Goal: Transaction & Acquisition: Subscribe to service/newsletter

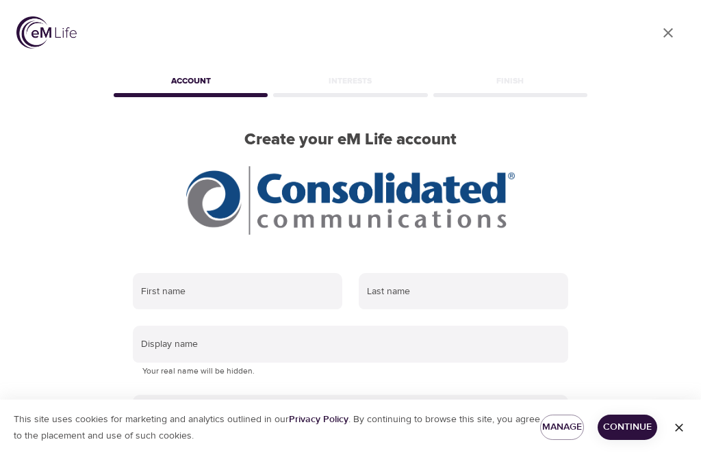
click at [210, 287] on input "text" at bounding box center [237, 291] width 209 height 37
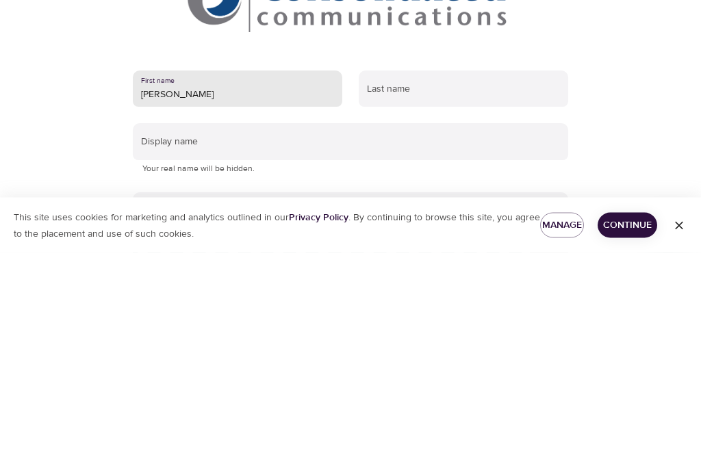
type input "[PERSON_NAME]"
click at [425, 273] on input "text" at bounding box center [463, 291] width 209 height 37
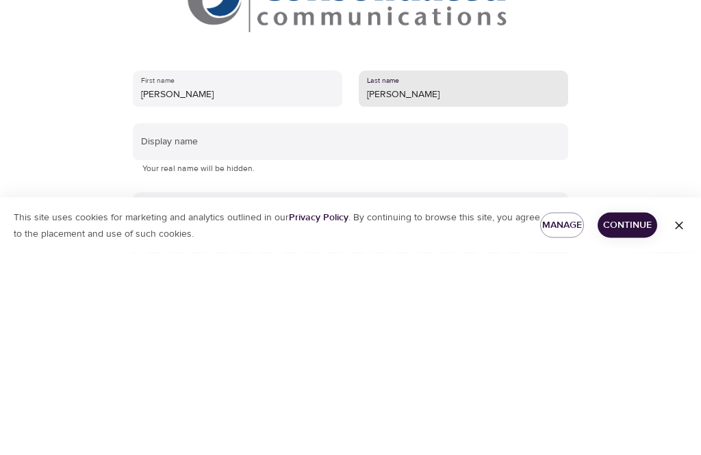
type input "[PERSON_NAME]"
click at [270, 326] on input "text" at bounding box center [350, 344] width 435 height 37
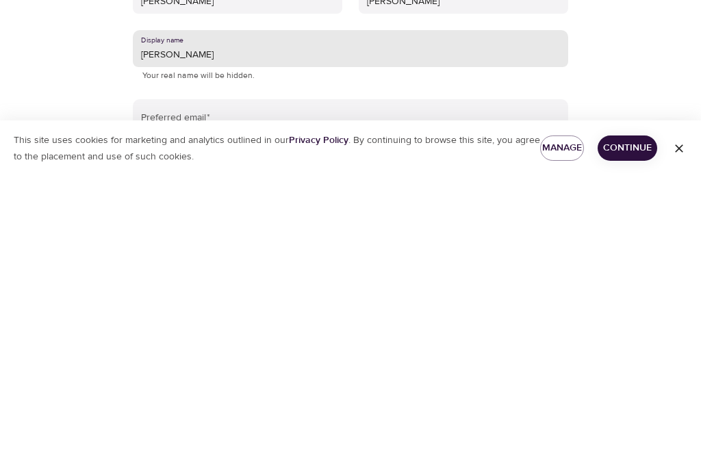
type input "[PERSON_NAME]"
click at [627, 419] on span "Continue" at bounding box center [628, 427] width 38 height 17
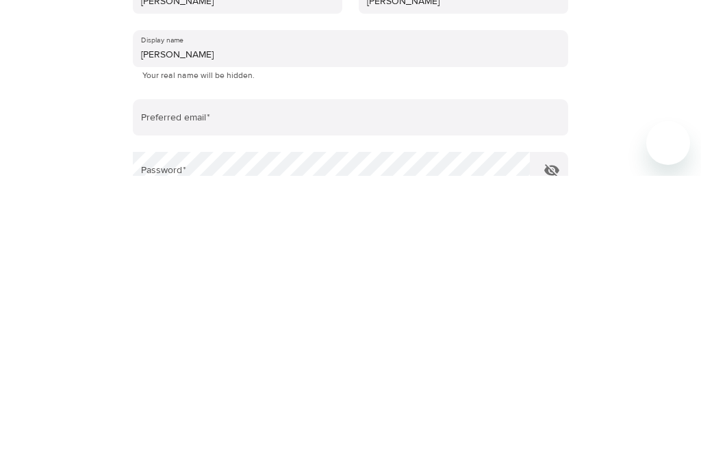
scroll to position [253, 0]
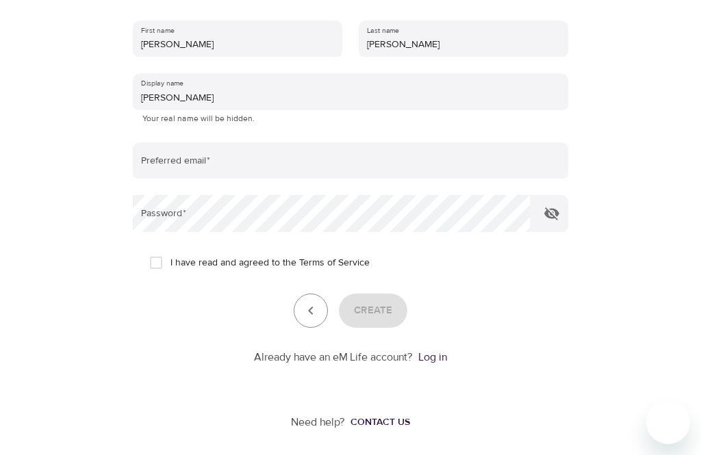
click at [152, 268] on input "I have read and agreed to the Terms of Service" at bounding box center [156, 262] width 29 height 29
checkbox input "true"
click at [391, 307] on span "Create" at bounding box center [373, 311] width 38 height 18
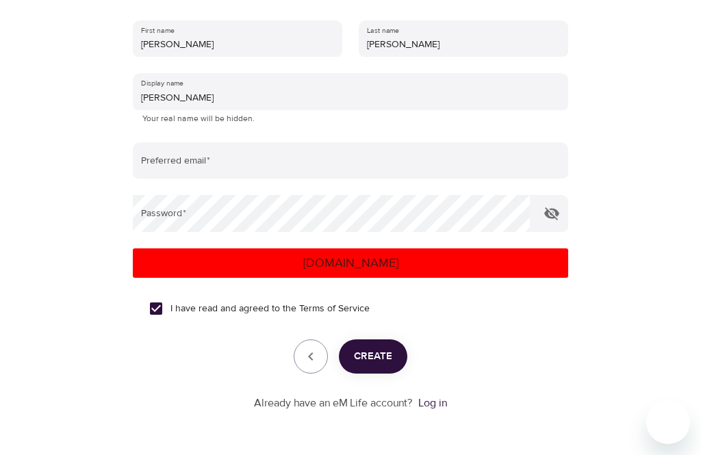
click at [420, 268] on p "[DOMAIN_NAME]" at bounding box center [350, 263] width 424 height 18
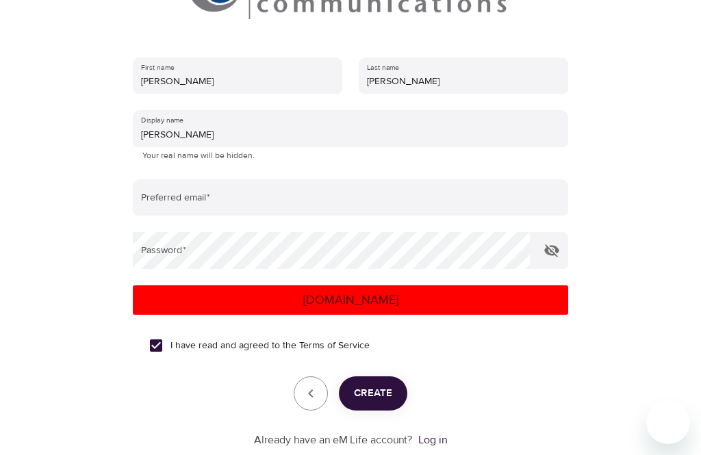
scroll to position [215, 0]
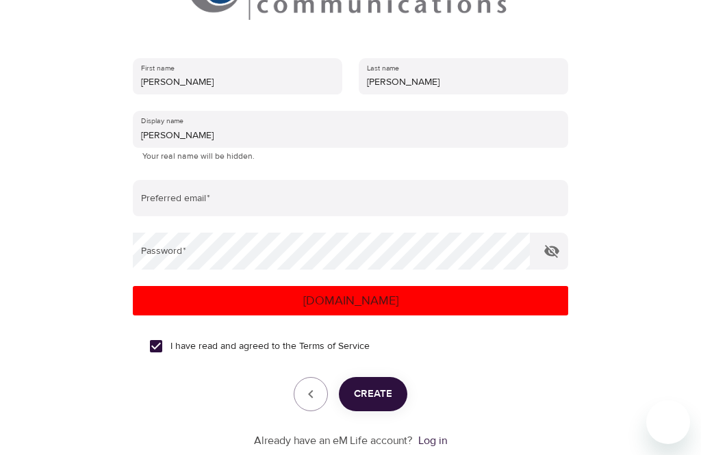
click at [335, 200] on input "email" at bounding box center [350, 198] width 435 height 37
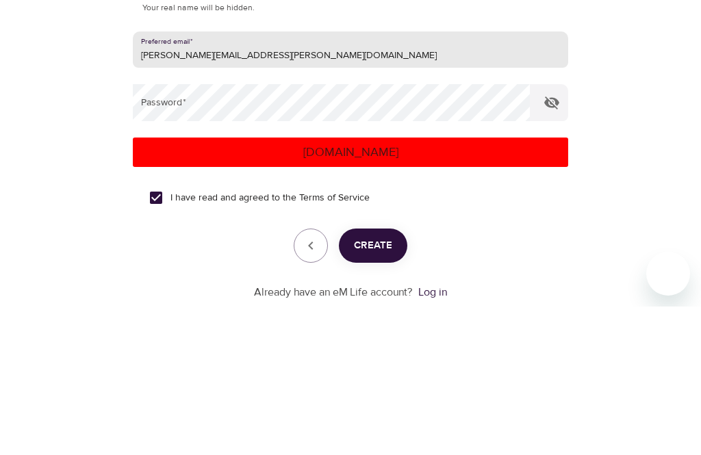
type input "[PERSON_NAME][EMAIL_ADDRESS][PERSON_NAME][DOMAIN_NAME]"
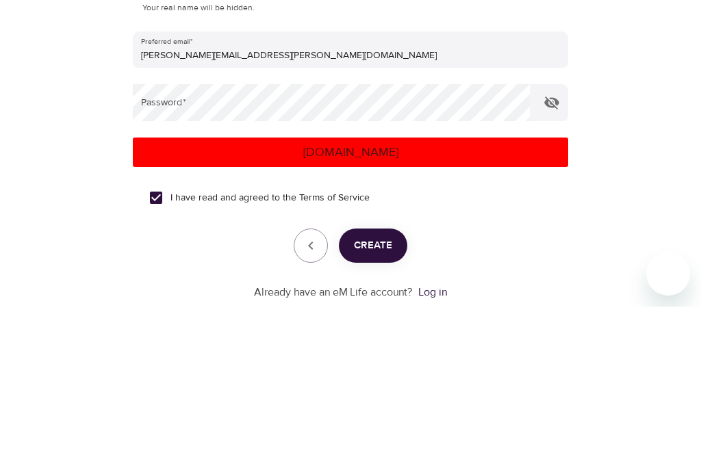
scroll to position [298, 0]
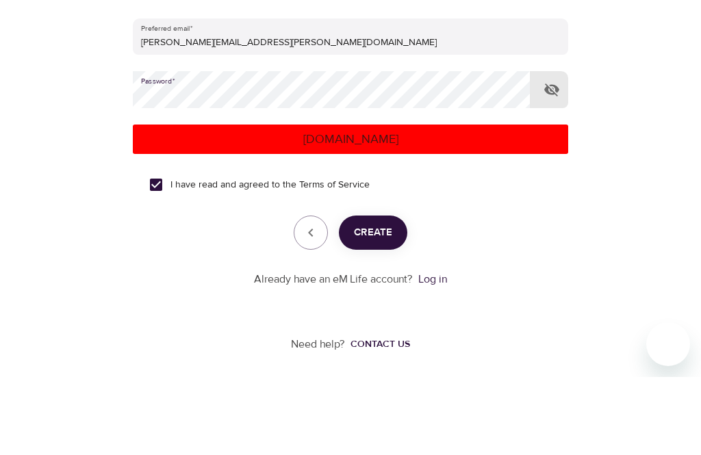
click at [343, 208] on p "errors.email" at bounding box center [350, 217] width 424 height 18
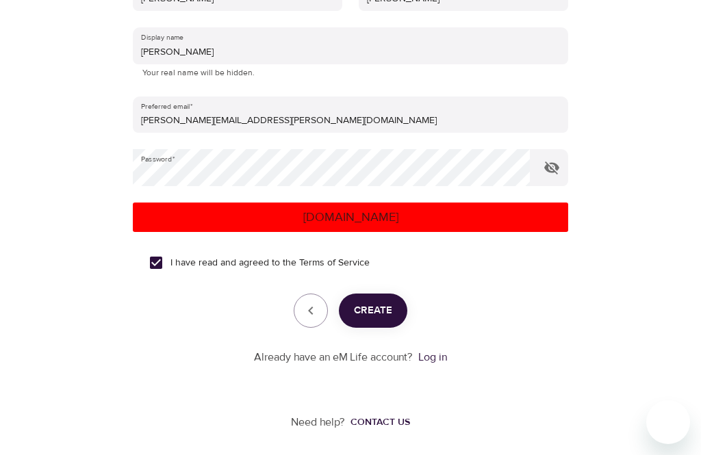
click at [364, 313] on span "Create" at bounding box center [373, 311] width 38 height 18
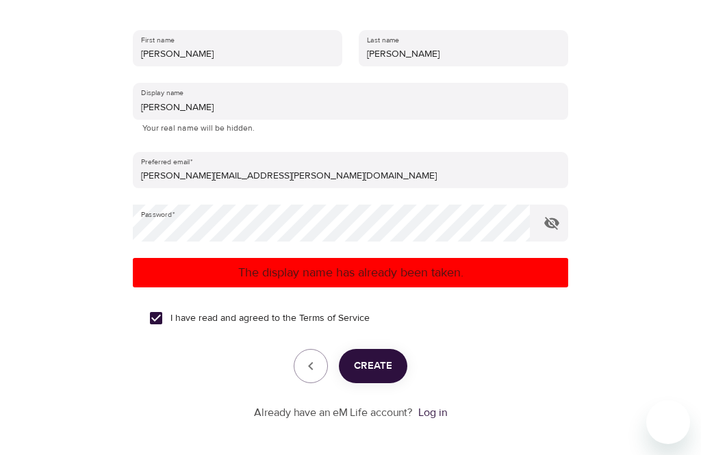
scroll to position [255, 0]
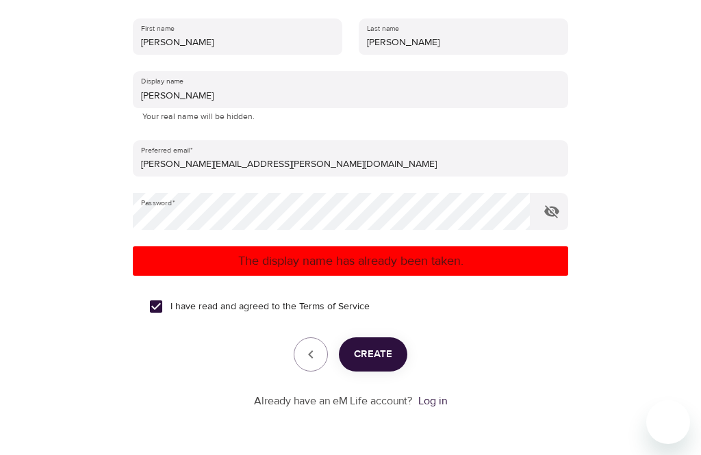
click at [435, 406] on link "Log in" at bounding box center [432, 401] width 29 height 14
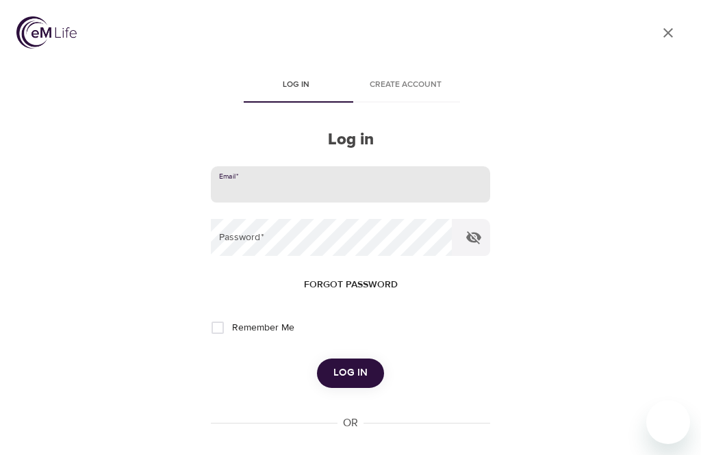
click at [372, 175] on input "email" at bounding box center [350, 184] width 279 height 37
type input "[PERSON_NAME][EMAIL_ADDRESS][PERSON_NAME][DOMAIN_NAME]"
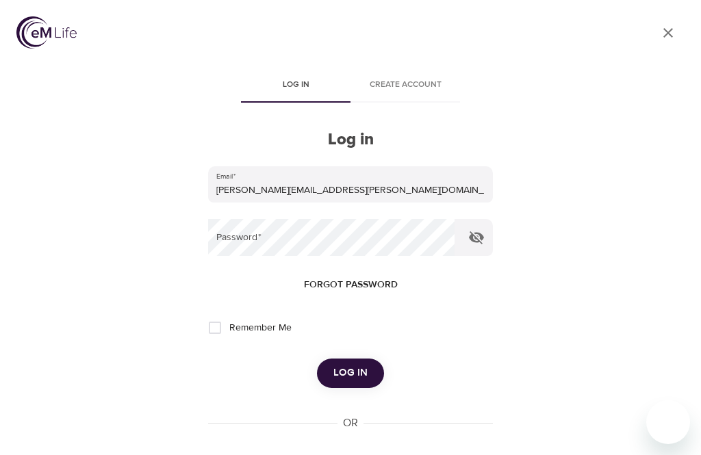
click at [350, 372] on button "Log in" at bounding box center [350, 373] width 67 height 29
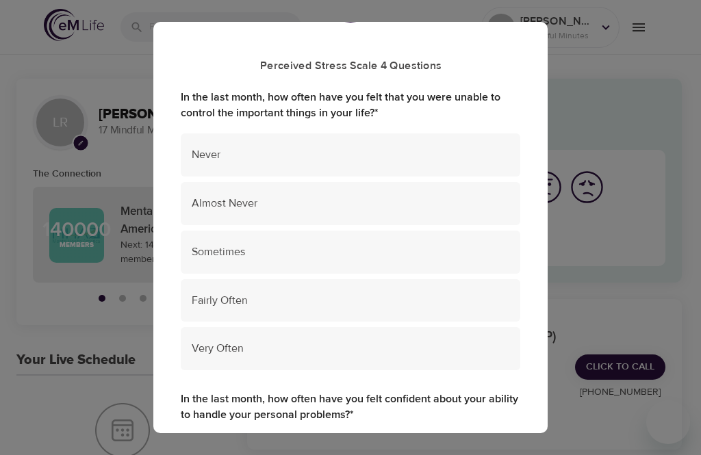
scroll to position [84, 0]
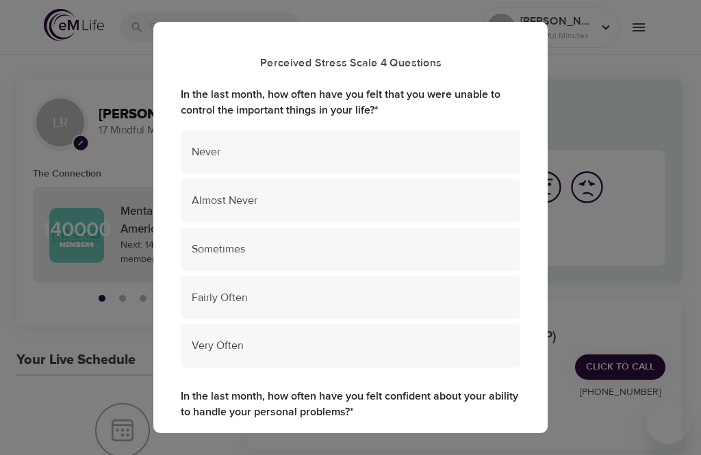
click at [379, 159] on div "Never" at bounding box center [351, 152] width 340 height 43
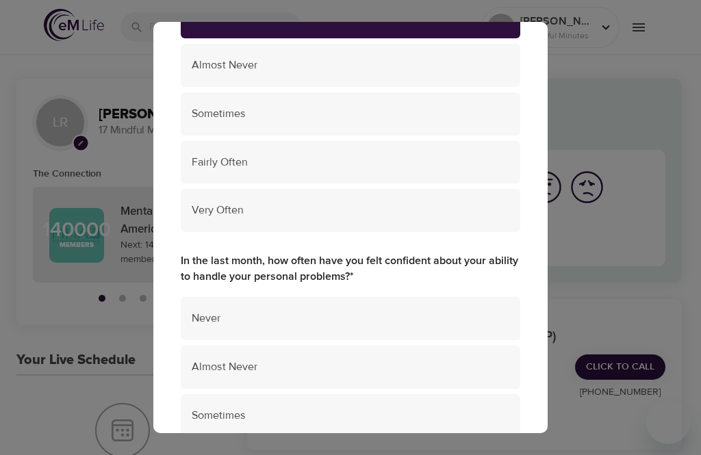
scroll to position [226, 0]
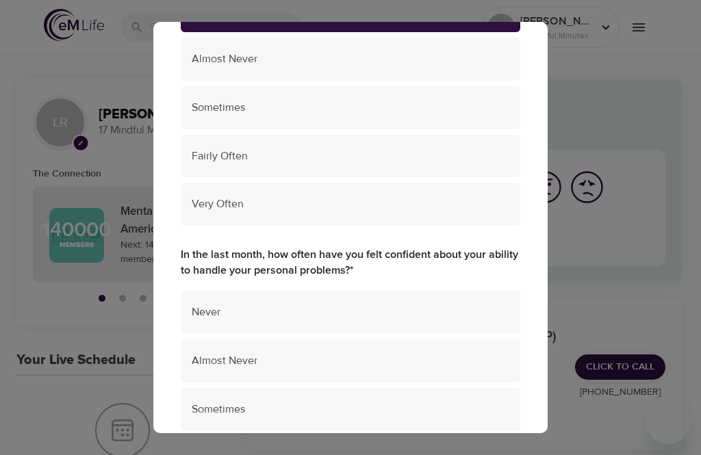
click at [261, 312] on span "Never" at bounding box center [351, 313] width 318 height 16
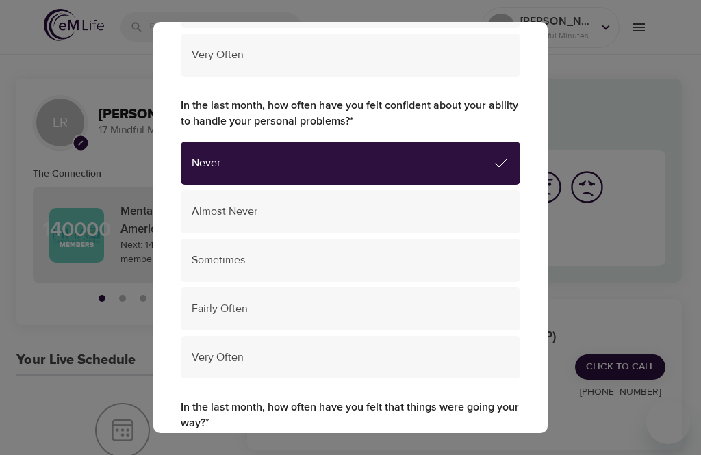
scroll to position [374, 0]
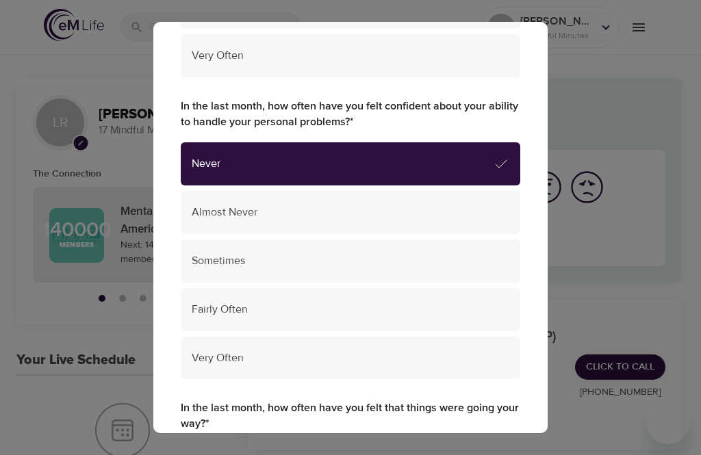
click at [233, 366] on div "Very Often" at bounding box center [351, 358] width 340 height 43
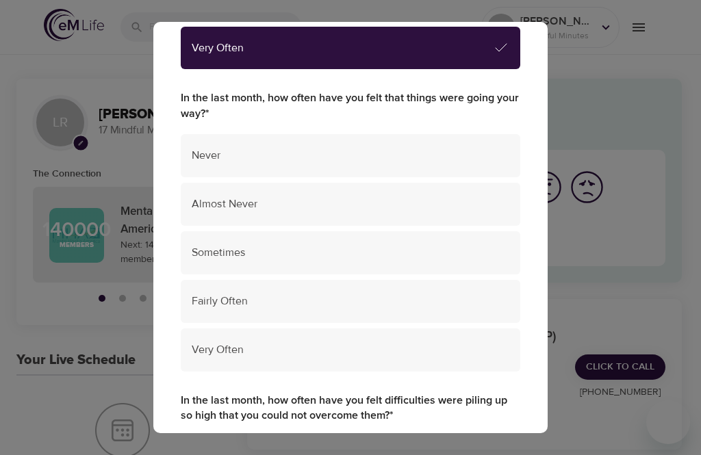
scroll to position [687, 0]
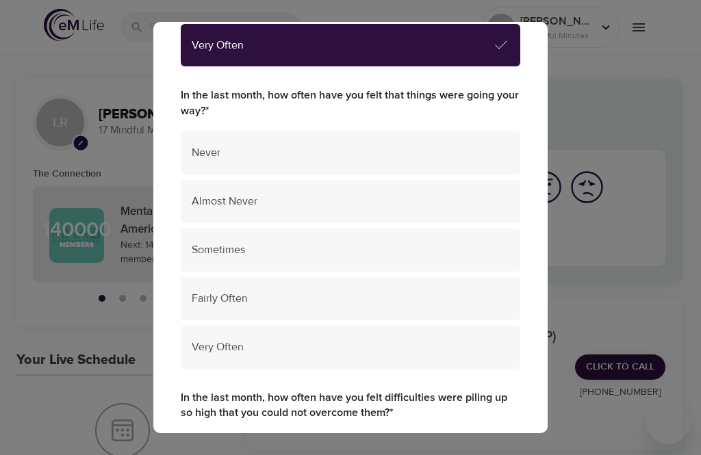
click at [272, 291] on span "Fairly Often" at bounding box center [351, 299] width 318 height 16
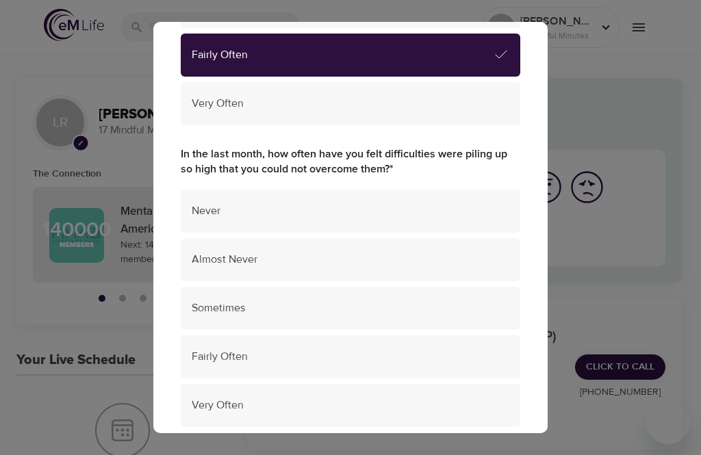
scroll to position [932, 0]
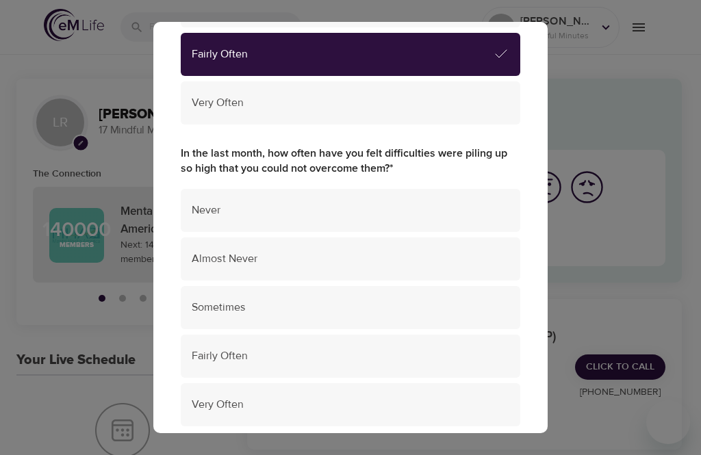
click at [395, 251] on span "Almost Never" at bounding box center [351, 259] width 318 height 16
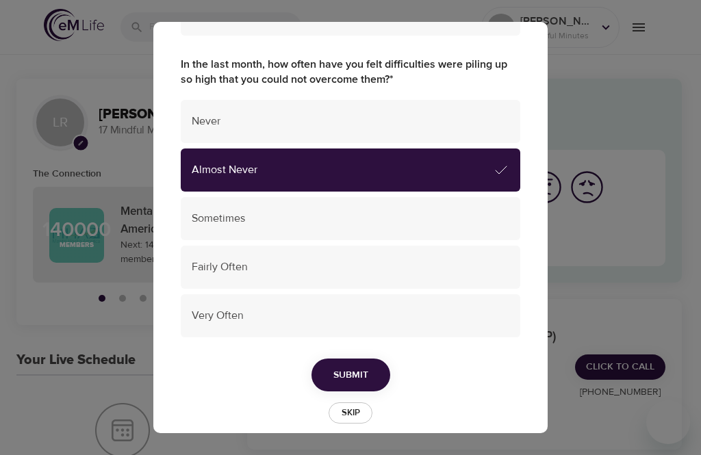
scroll to position [1020, 0]
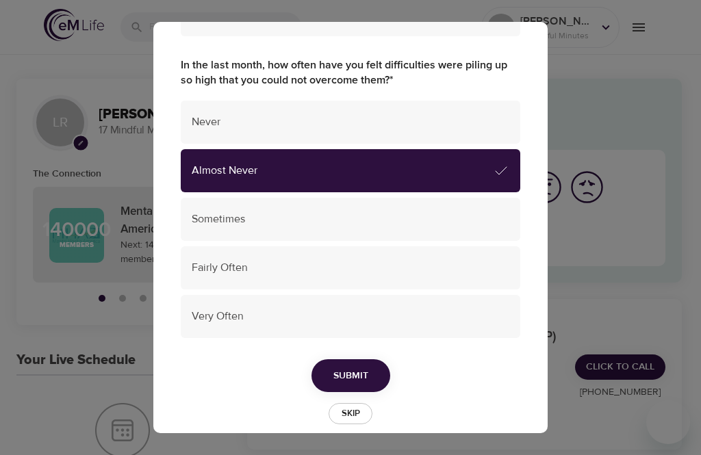
click at [348, 368] on span "Submit" at bounding box center [350, 376] width 35 height 17
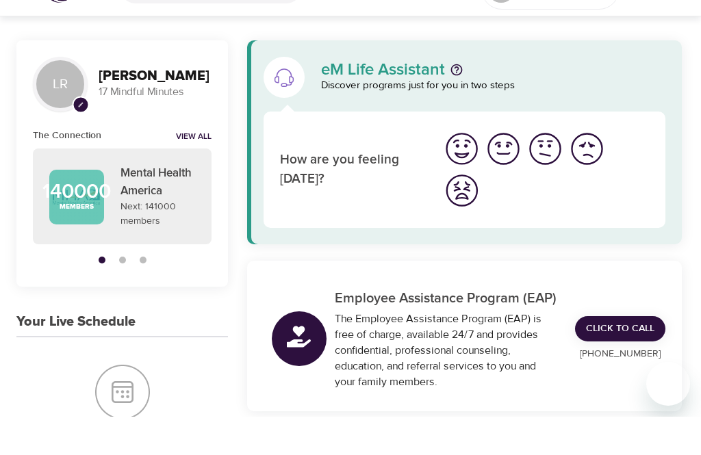
scroll to position [39, 0]
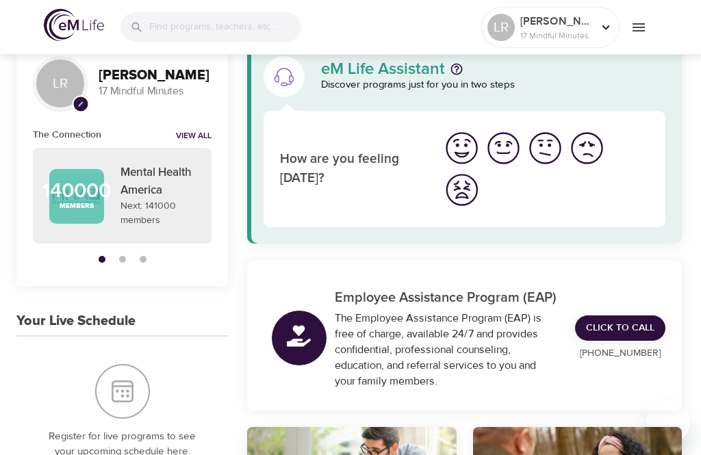
click at [468, 144] on img "I'm feeling great" at bounding box center [462, 148] width 38 height 38
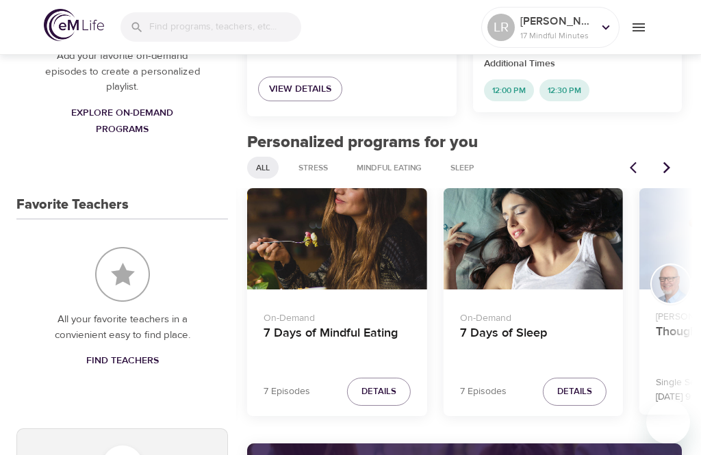
scroll to position [683, 0]
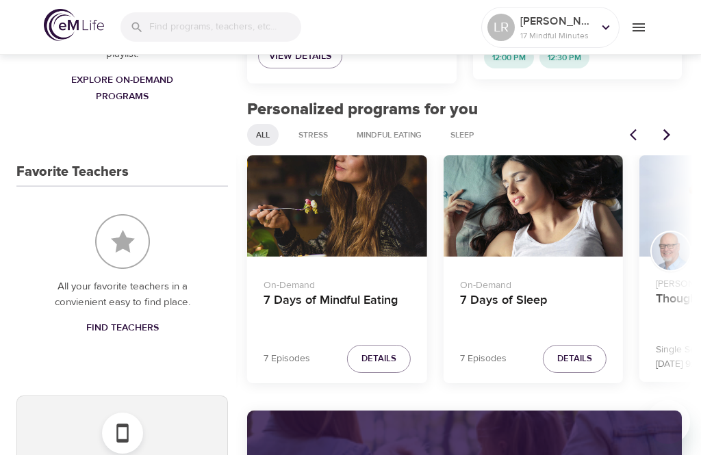
click at [579, 357] on span "Details" at bounding box center [574, 359] width 35 height 16
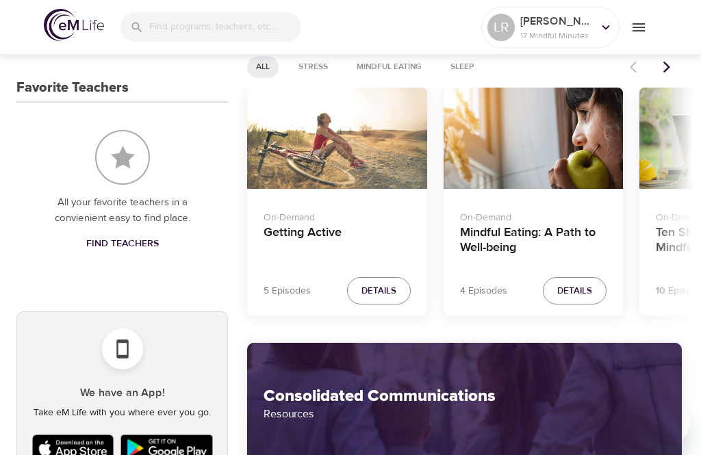
scroll to position [774, 0]
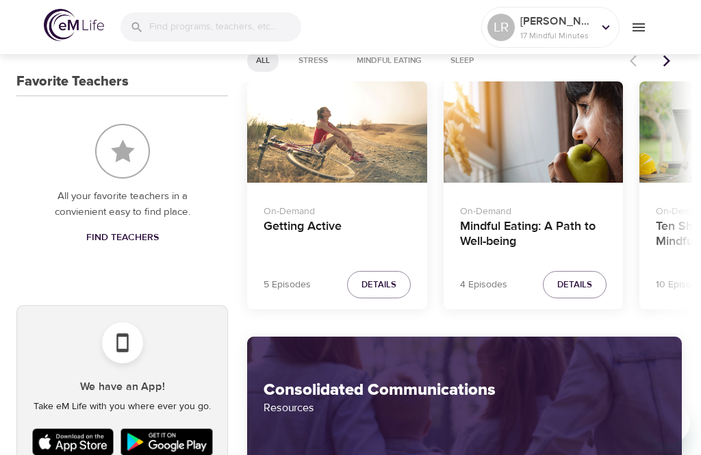
click at [575, 285] on span "Details" at bounding box center [574, 285] width 35 height 16
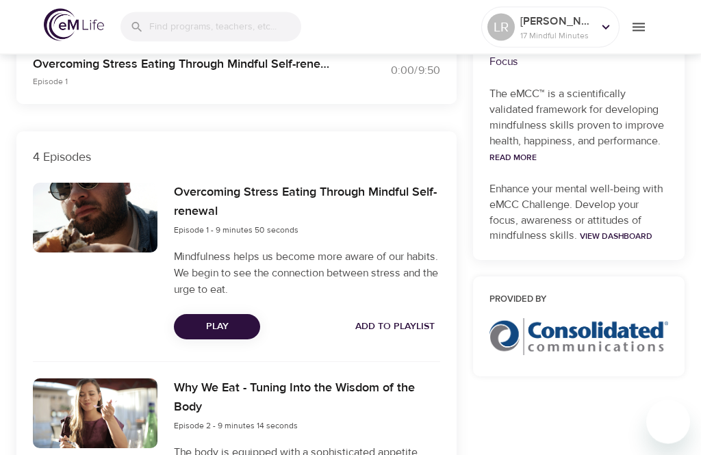
scroll to position [390, 0]
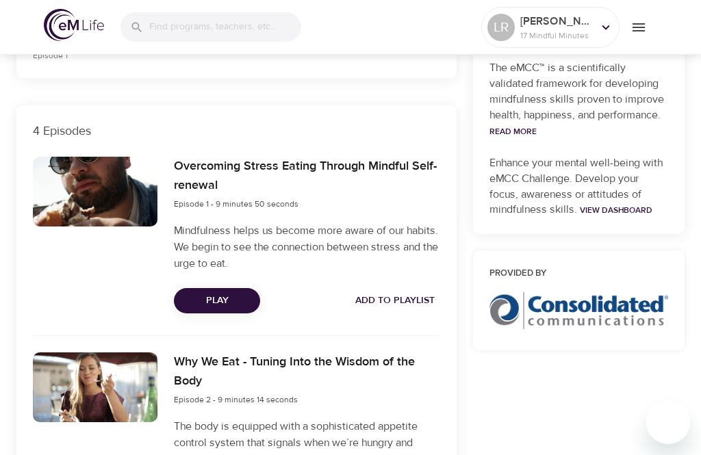
click at [225, 303] on span "Play" at bounding box center [217, 300] width 64 height 17
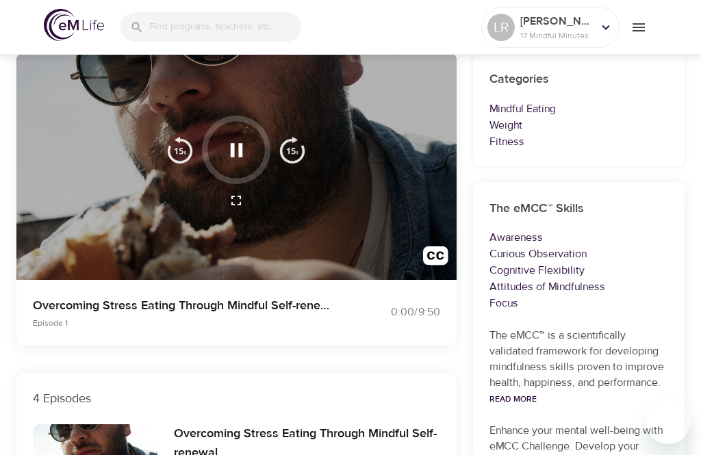
scroll to position [227, 0]
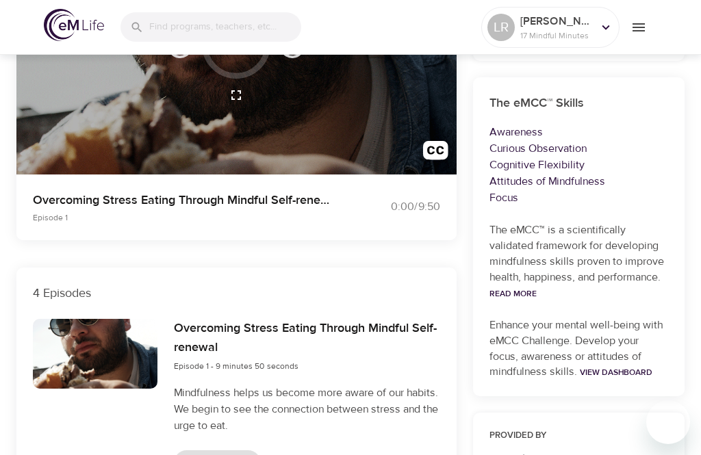
click at [99, 374] on div at bounding box center [95, 354] width 125 height 70
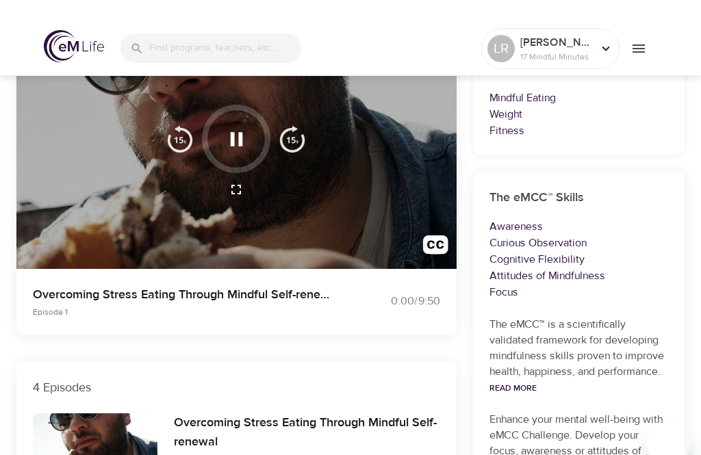
scroll to position [0, 0]
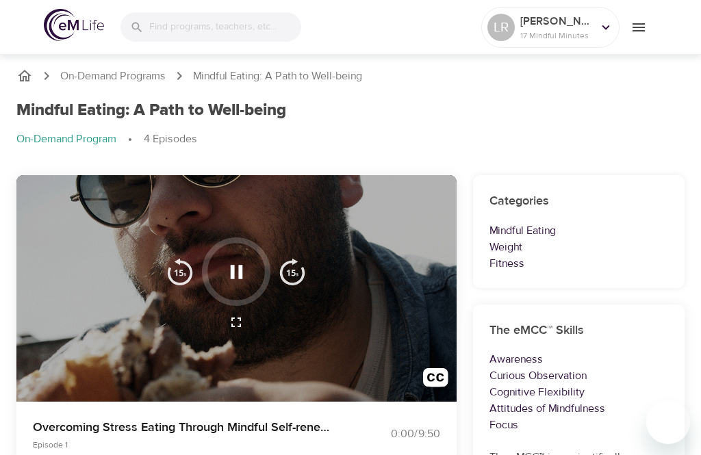
click at [296, 271] on img "button" at bounding box center [292, 271] width 27 height 27
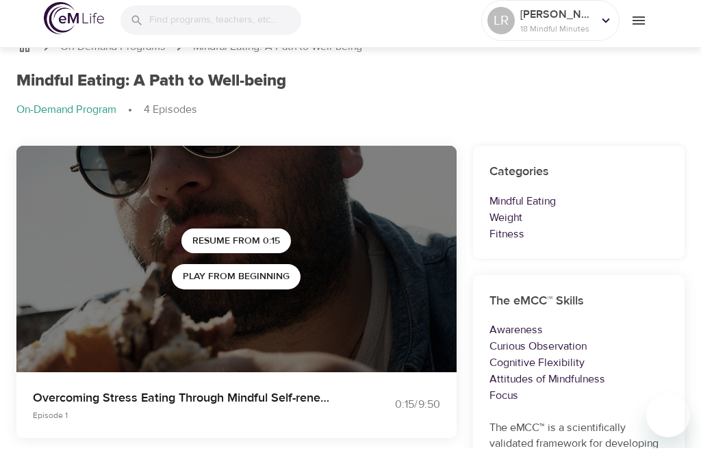
scroll to position [35, 0]
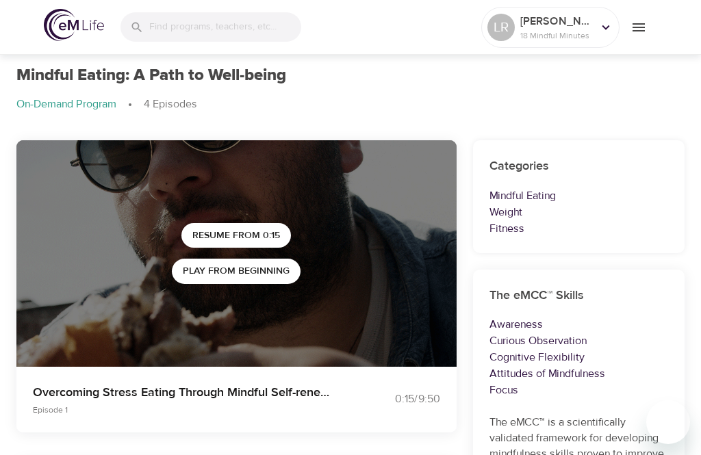
click at [257, 238] on span "Resume from 0:15" at bounding box center [236, 235] width 88 height 17
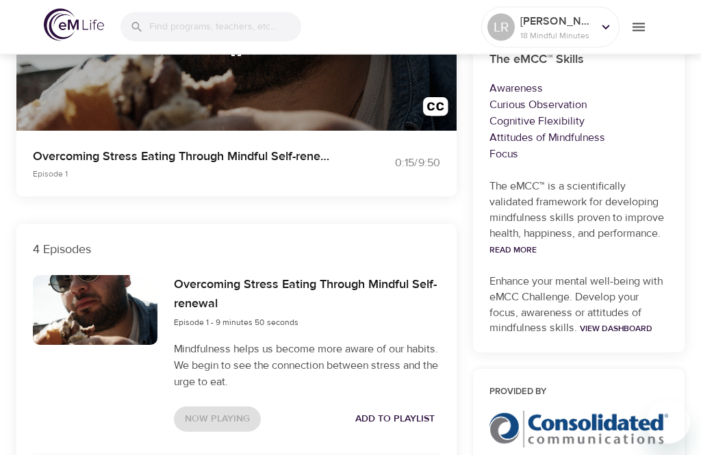
scroll to position [271, 0]
click at [218, 413] on div "Now Playing Add to Playlist" at bounding box center [307, 419] width 266 height 25
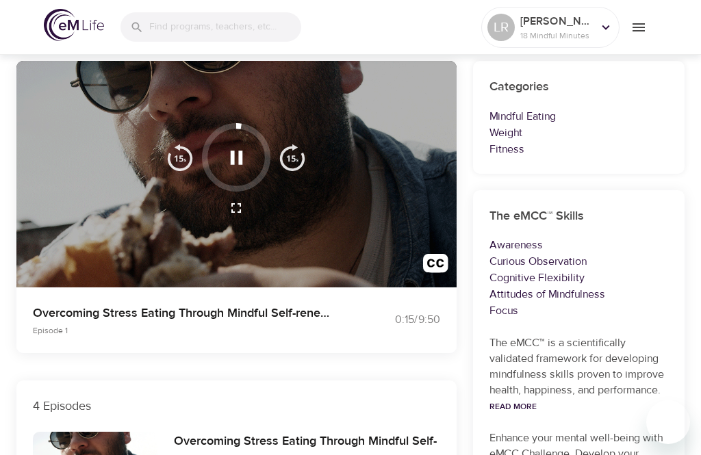
scroll to position [0, 0]
